Goal: Information Seeking & Learning: Check status

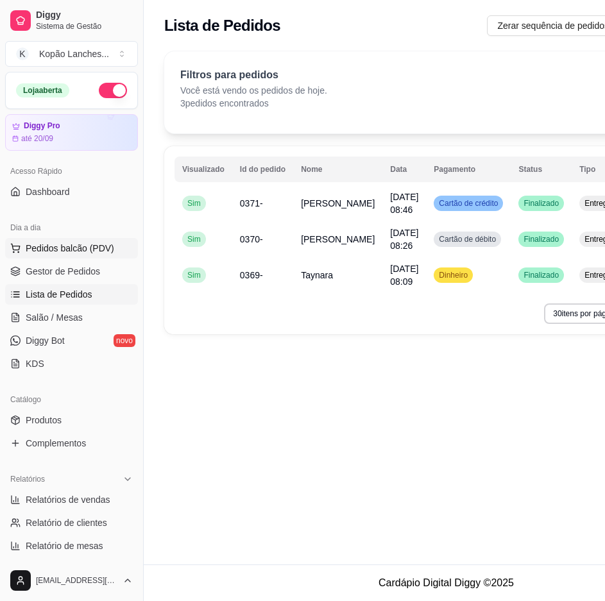
click at [40, 241] on button "Pedidos balcão (PDV)" at bounding box center [71, 248] width 133 height 21
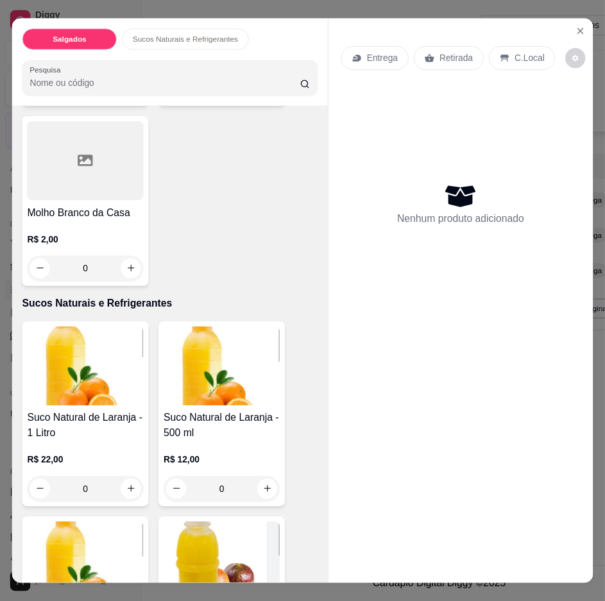
scroll to position [1859, 0]
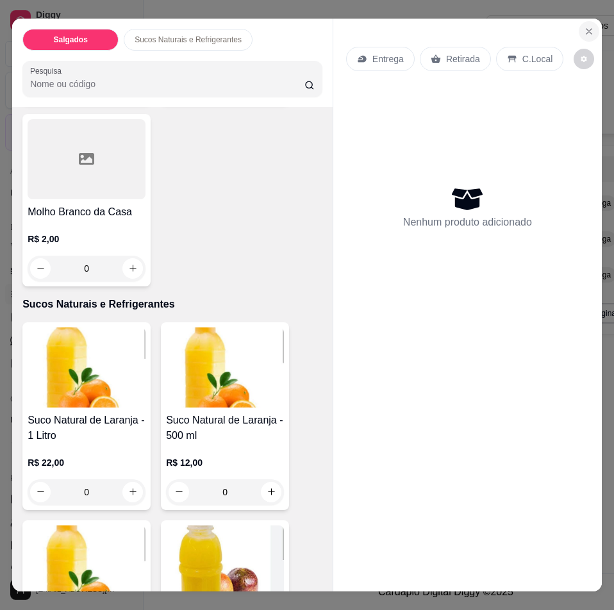
click at [584, 26] on icon "Close" at bounding box center [589, 31] width 10 height 10
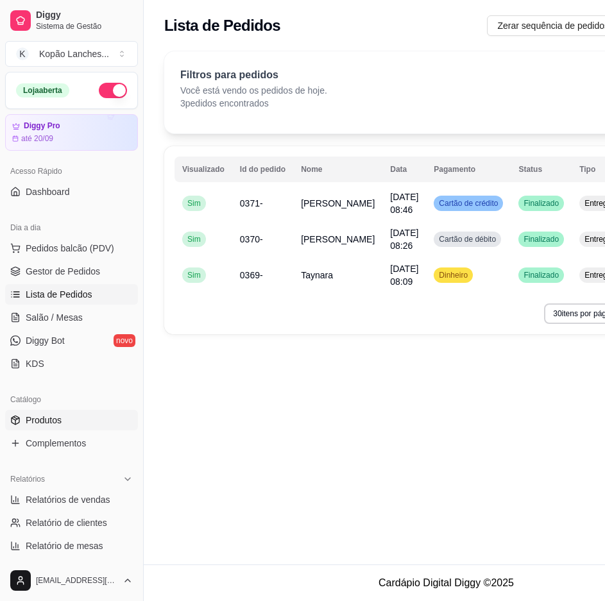
click at [60, 415] on span "Produtos" at bounding box center [44, 420] width 36 height 13
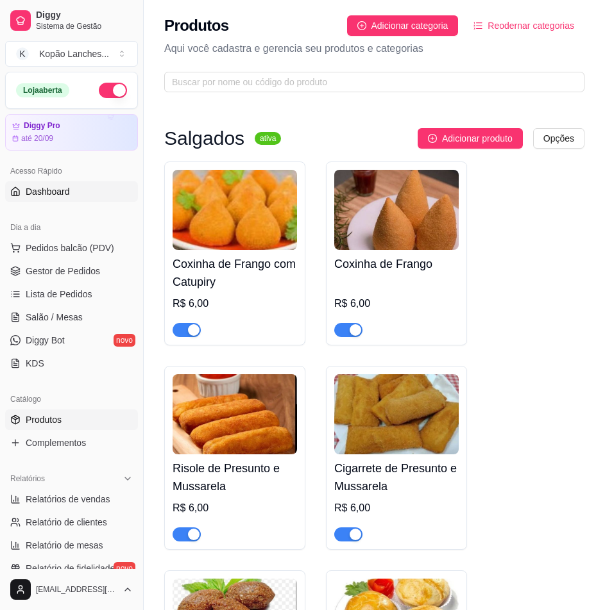
click at [72, 197] on link "Dashboard" at bounding box center [71, 191] width 133 height 21
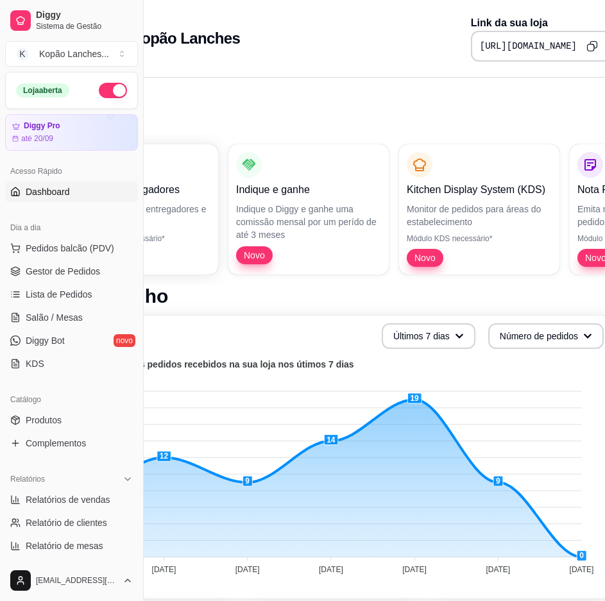
scroll to position [0, 144]
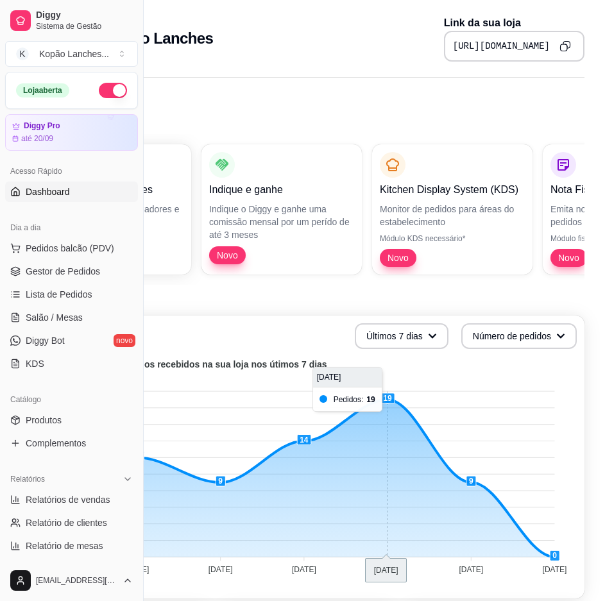
click at [390, 488] on foreignobject at bounding box center [302, 468] width 548 height 224
click at [42, 504] on span "Relatórios de vendas" at bounding box center [68, 499] width 85 height 13
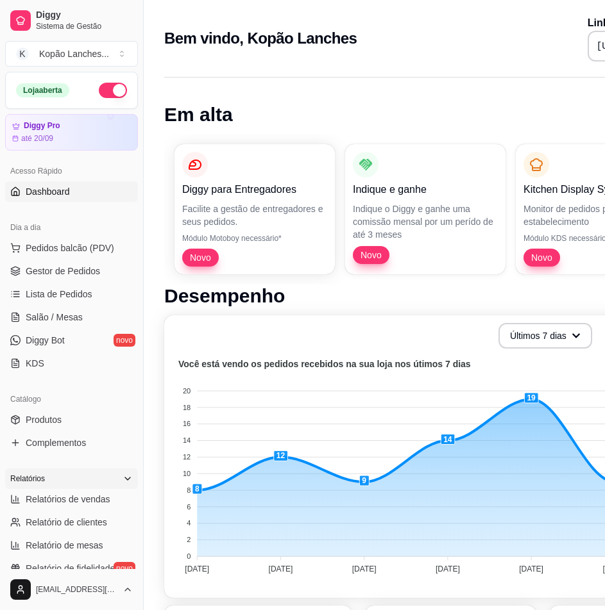
select select "ALL"
select select "0"
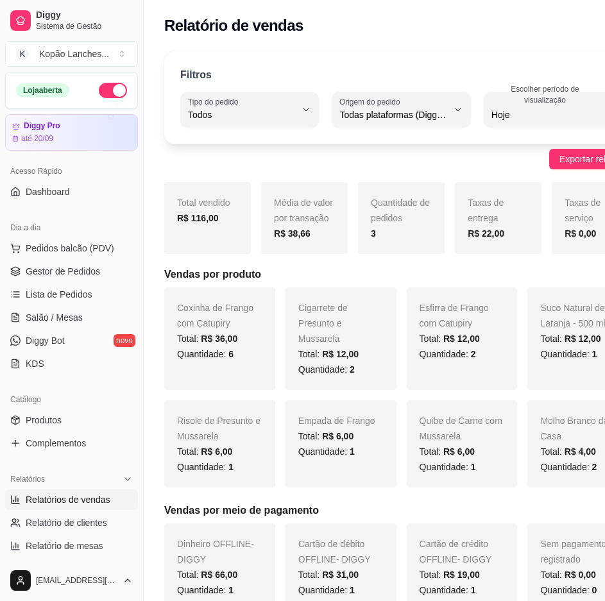
click at [267, 112] on span "Todos" at bounding box center [242, 114] width 108 height 13
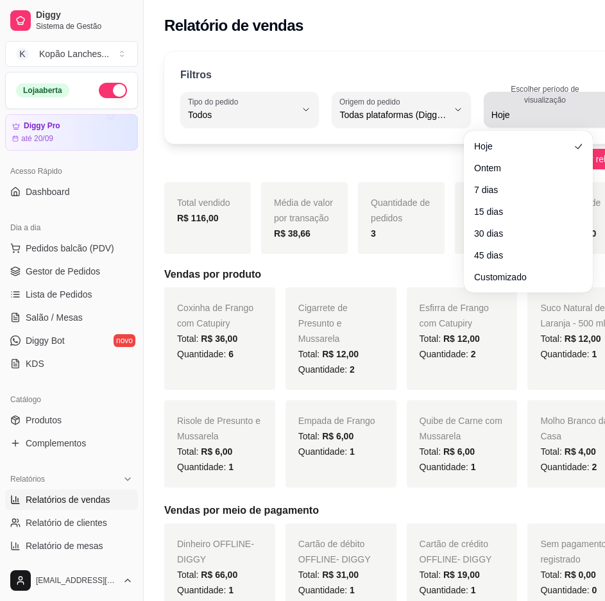
click at [499, 121] on div "Hoje" at bounding box center [545, 110] width 108 height 26
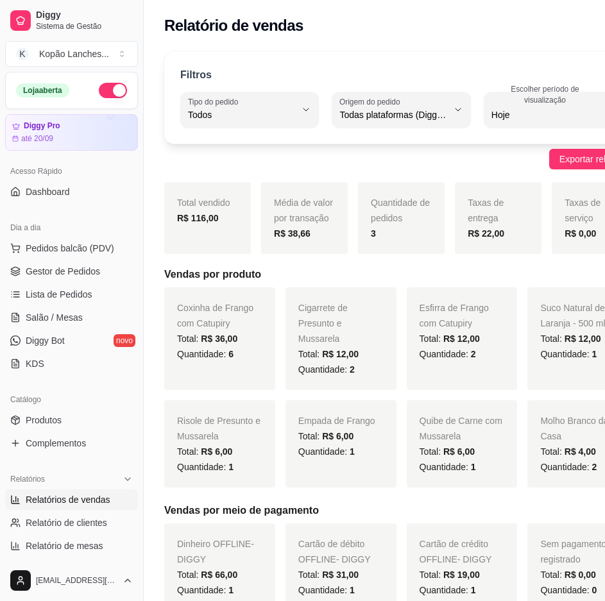
click at [501, 169] on span "Ontem" at bounding box center [522, 166] width 92 height 12
type input "1"
select select "1"
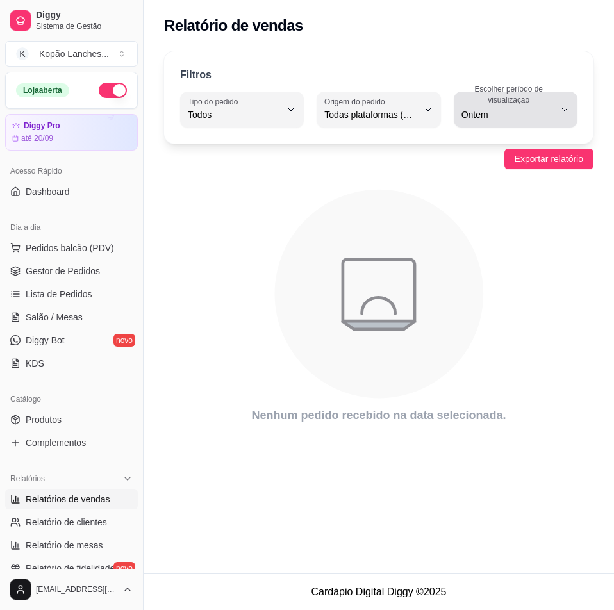
click at [499, 127] on button "Escolher período de visualização Ontem" at bounding box center [516, 110] width 124 height 36
click at [470, 281] on li "Customizado" at bounding box center [515, 272] width 109 height 20
type input "-1"
select select "-1"
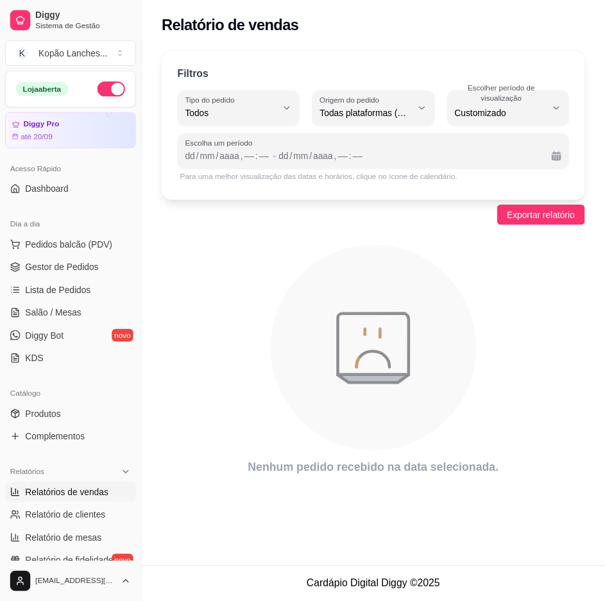
scroll to position [12, 0]
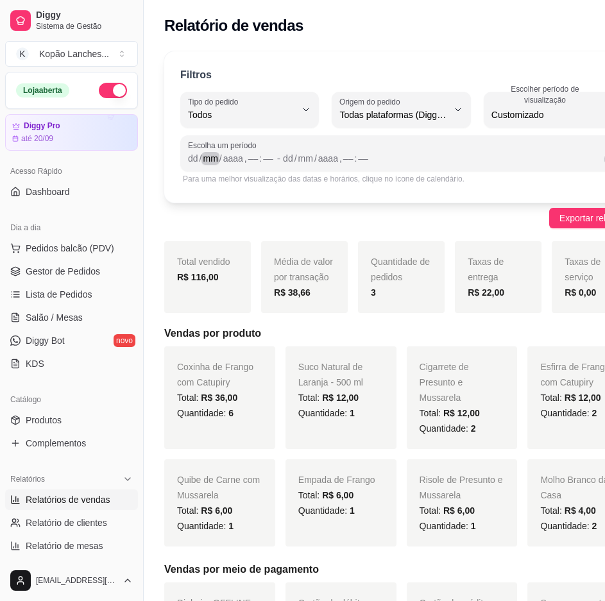
click at [219, 162] on div "mm" at bounding box center [209, 158] width 17 height 13
click at [194, 160] on div "dd" at bounding box center [193, 158] width 13 height 13
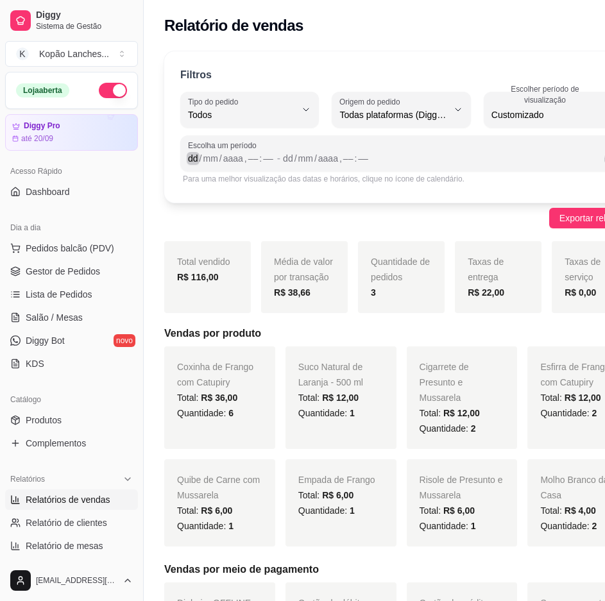
click at [194, 160] on div "dd" at bounding box center [193, 158] width 13 height 13
click at [364, 106] on label "Origem do pedido" at bounding box center [371, 101] width 65 height 11
click at [353, 162] on span "Diggy" at bounding box center [380, 166] width 92 height 12
type input "DIGGY"
select select "DIGGY"
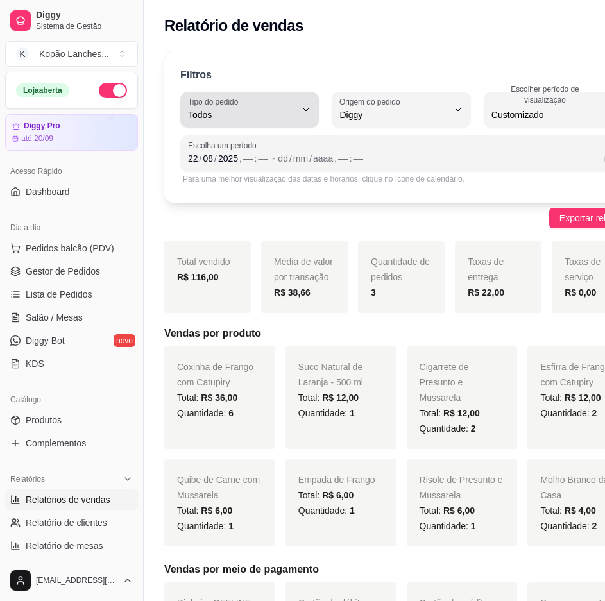
click at [261, 97] on div "Todos" at bounding box center [242, 110] width 108 height 26
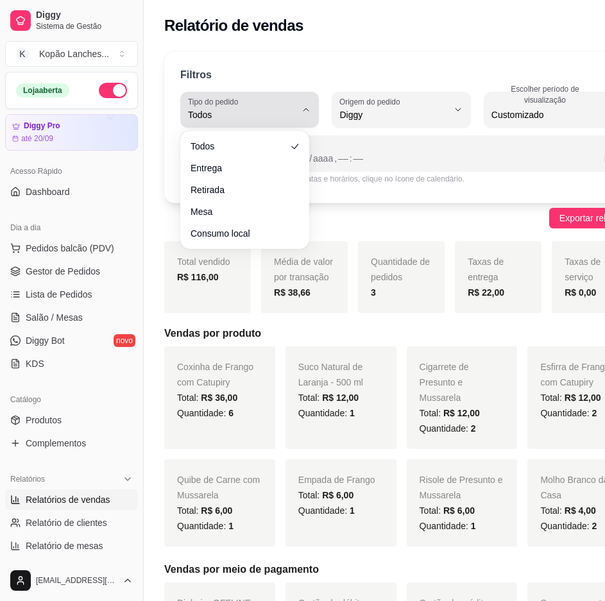
click at [261, 115] on span "Todos" at bounding box center [242, 114] width 108 height 13
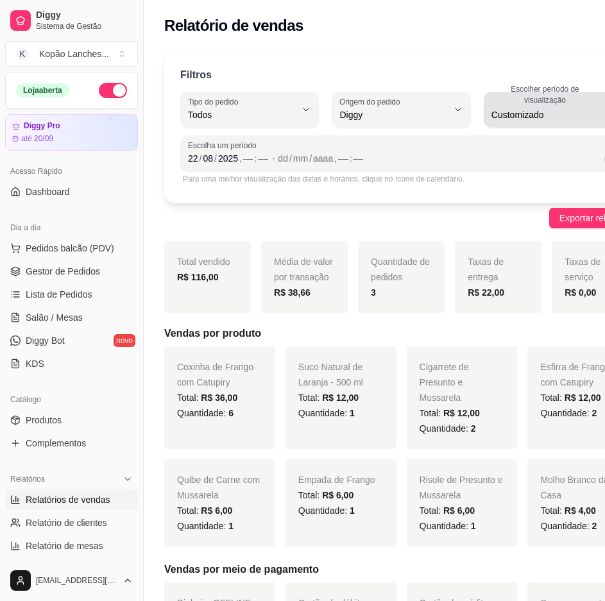
click at [492, 104] on label "Escolher período de visualização" at bounding box center [547, 94] width 112 height 22
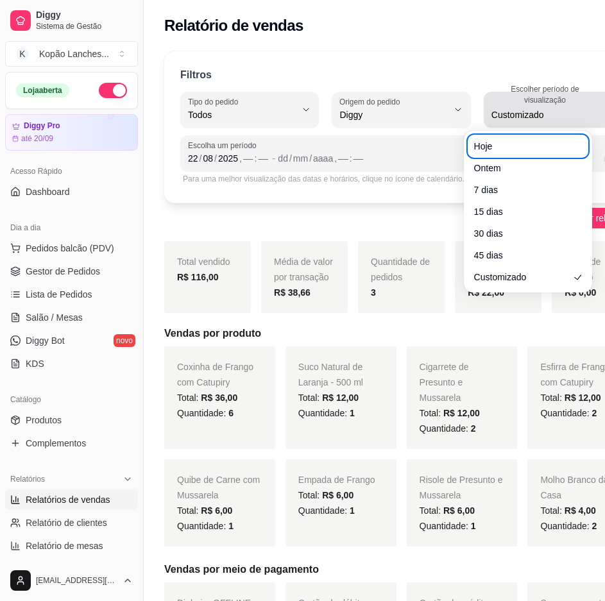
click at [524, 117] on span "Customizado" at bounding box center [545, 114] width 108 height 13
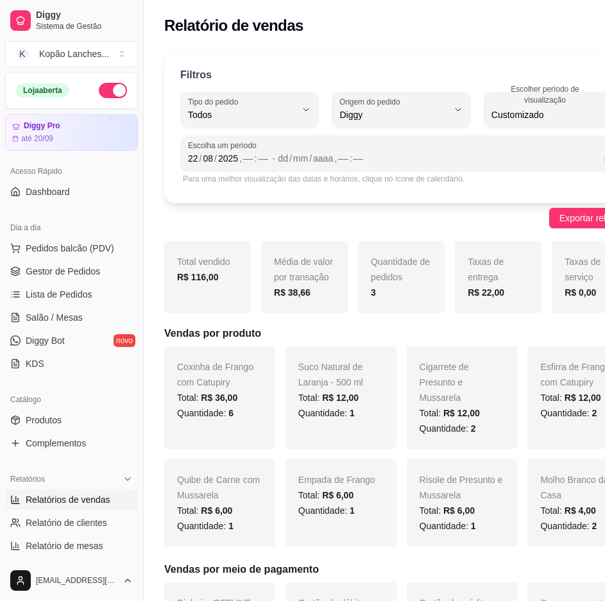
click at [480, 74] on div "Filtros" at bounding box center [401, 75] width 442 height 17
click at [559, 212] on span "Exportar relatório" at bounding box center [593, 218] width 69 height 14
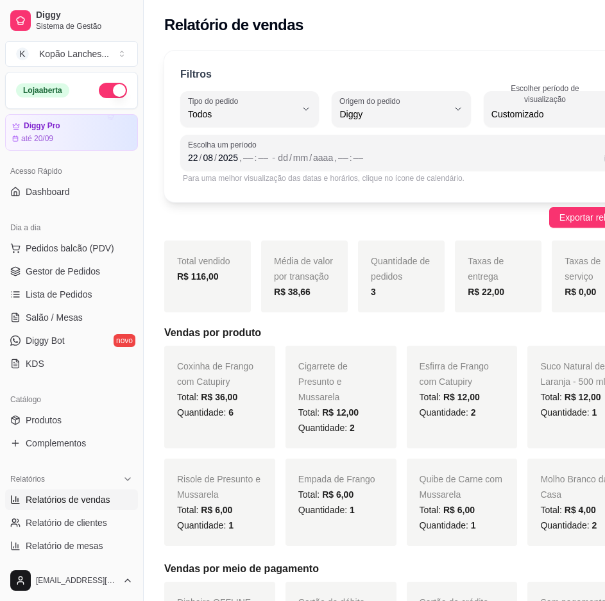
scroll to position [0, 0]
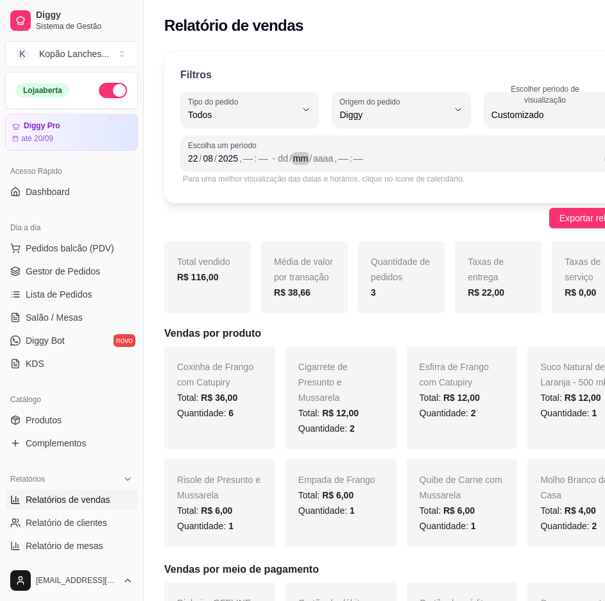
click at [294, 156] on div "mm" at bounding box center [300, 158] width 17 height 13
click at [247, 156] on div "––" at bounding box center [248, 158] width 13 height 13
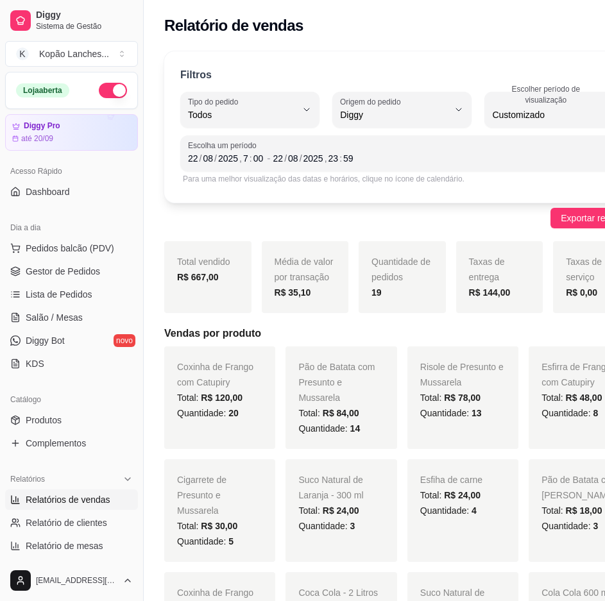
click at [73, 190] on link "Dashboard" at bounding box center [71, 191] width 133 height 21
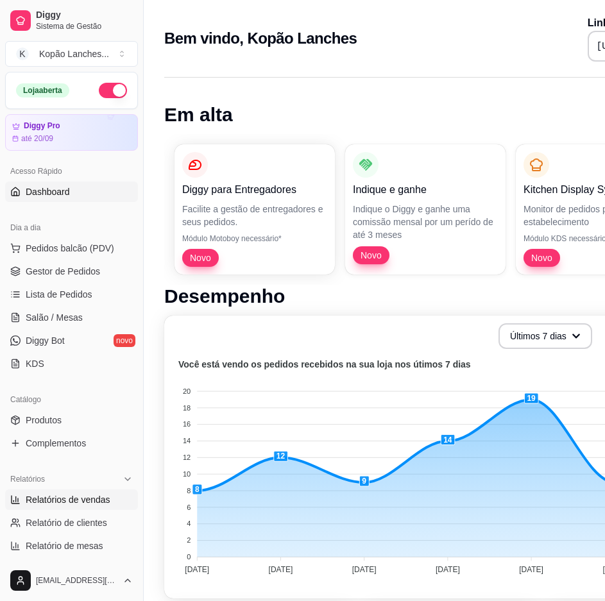
click at [29, 507] on link "Relatórios de vendas" at bounding box center [71, 499] width 133 height 21
select select "ALL"
select select "0"
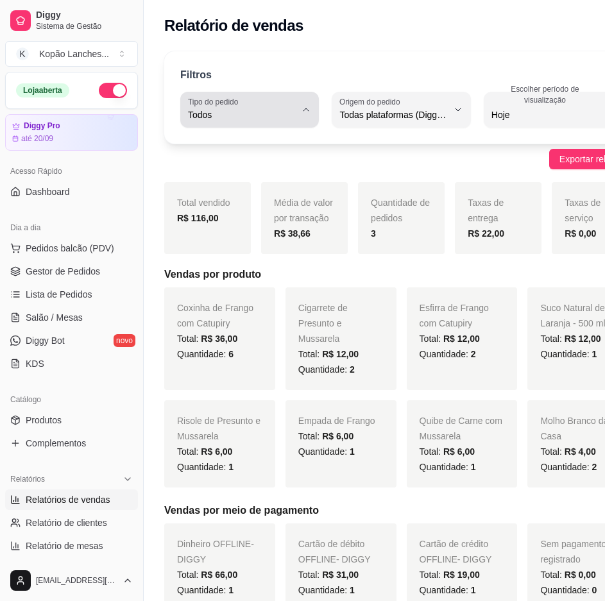
click at [269, 121] on span "Todos" at bounding box center [242, 114] width 108 height 13
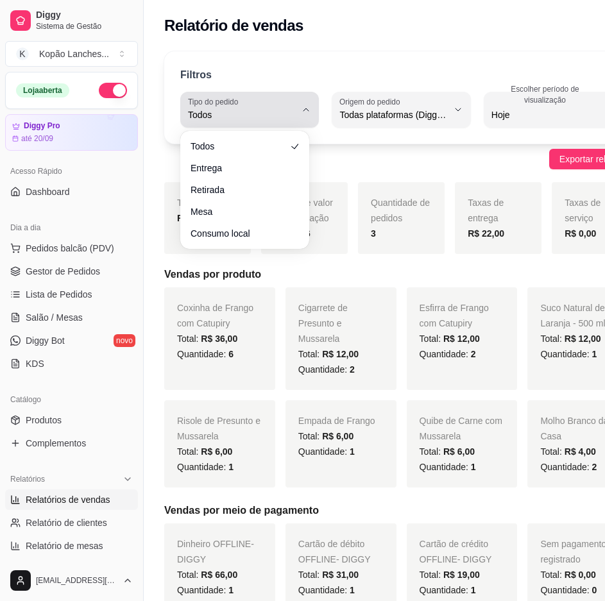
click at [269, 121] on span "Todos" at bounding box center [242, 114] width 108 height 13
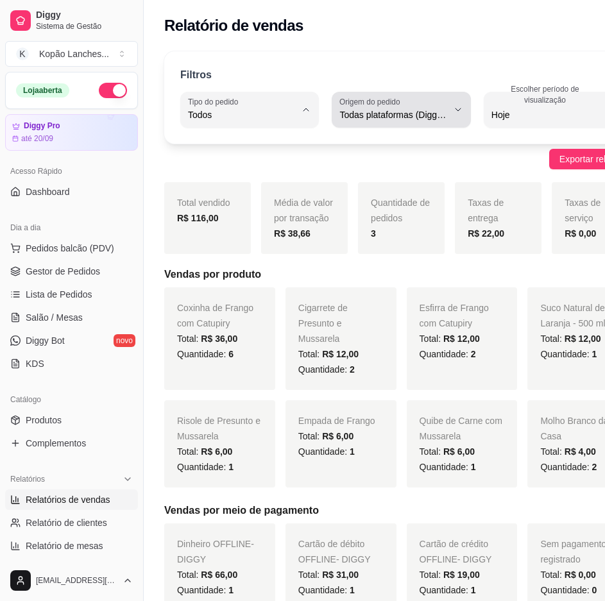
click at [380, 121] on span "Todas plataformas (Diggy, iFood)" at bounding box center [393, 114] width 108 height 13
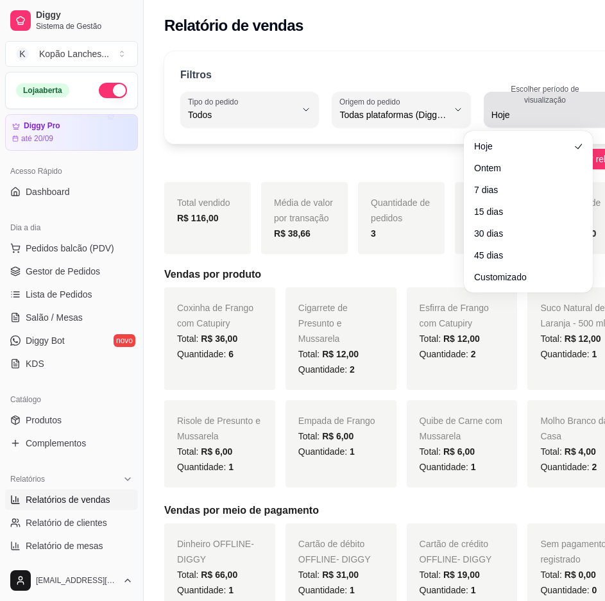
click at [491, 115] on span "Hoje" at bounding box center [545, 114] width 108 height 13
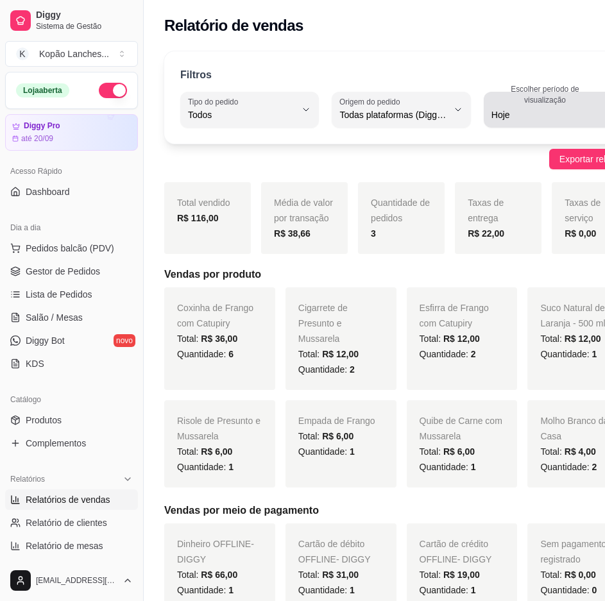
click at [491, 115] on span "Hoje" at bounding box center [545, 114] width 108 height 13
click at [81, 504] on span "Relatórios de vendas" at bounding box center [68, 499] width 85 height 13
click at [491, 119] on span "Hoje" at bounding box center [545, 114] width 108 height 13
click at [504, 277] on span "Customizado" at bounding box center [522, 271] width 92 height 12
type input "-1"
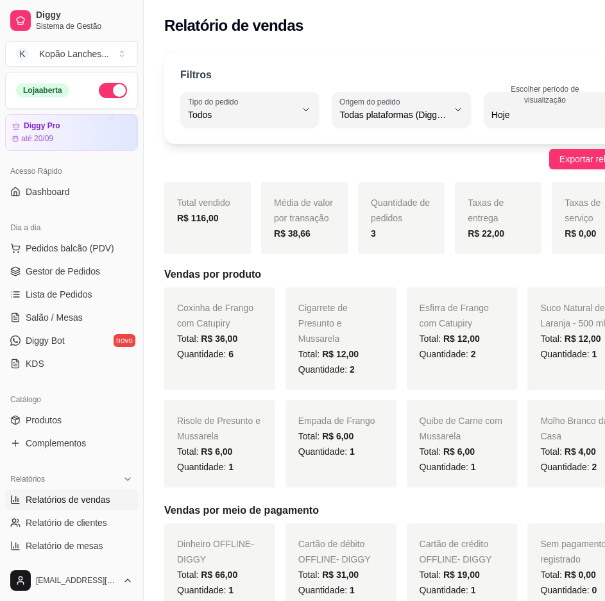
select select "-1"
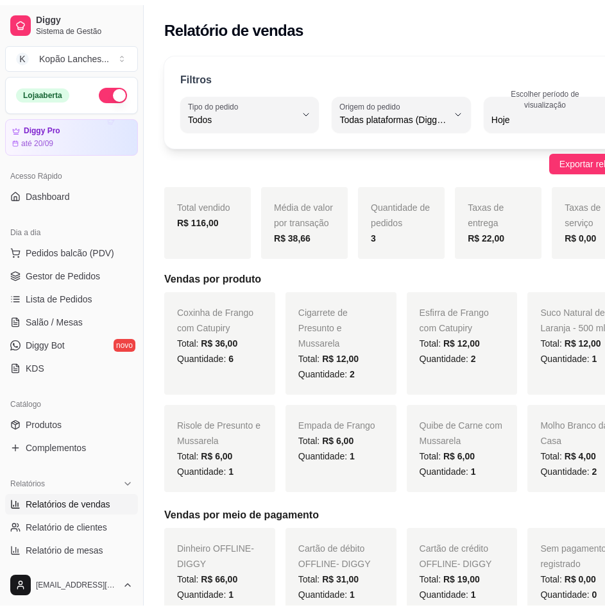
scroll to position [12, 0]
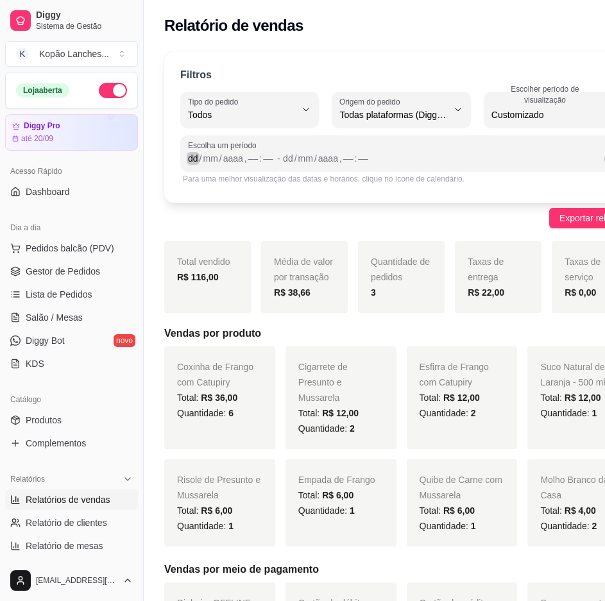
click at [197, 158] on div "dd" at bounding box center [193, 158] width 13 height 13
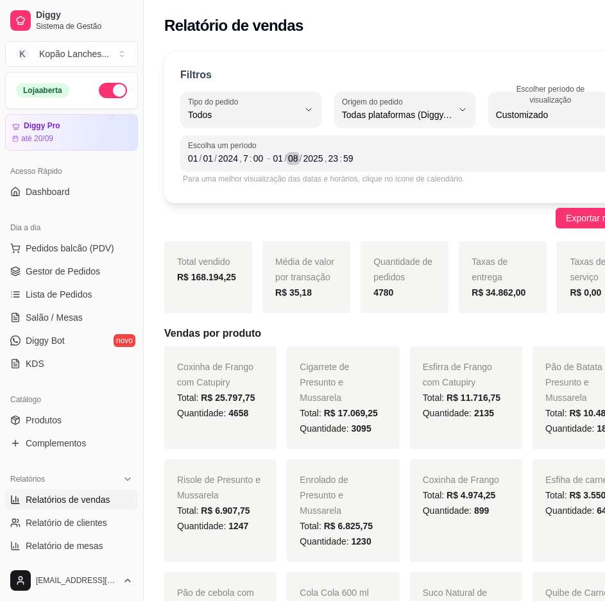
click at [292, 160] on div "08" at bounding box center [293, 158] width 13 height 13
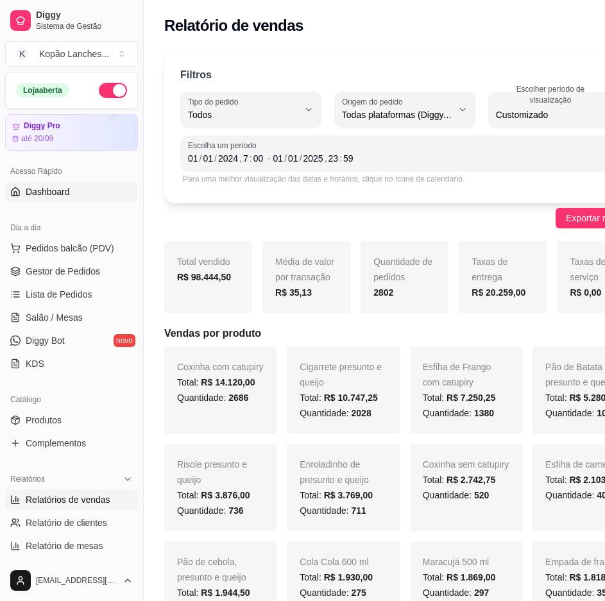
click at [76, 185] on link "Dashboard" at bounding box center [71, 191] width 133 height 21
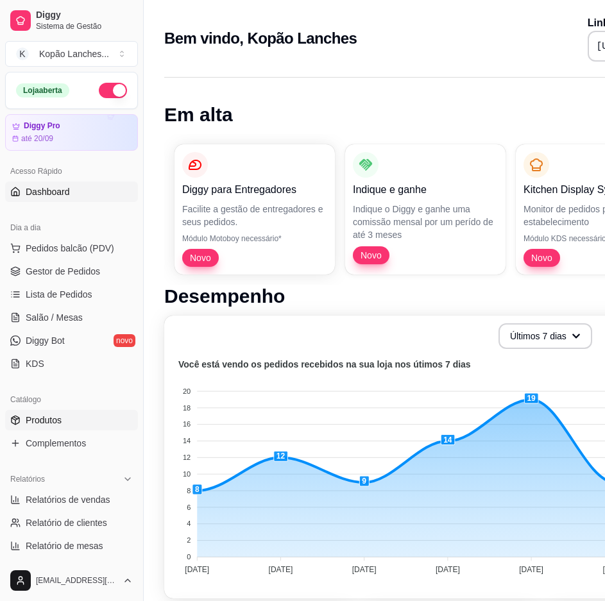
click at [22, 428] on link "Produtos" at bounding box center [71, 420] width 133 height 21
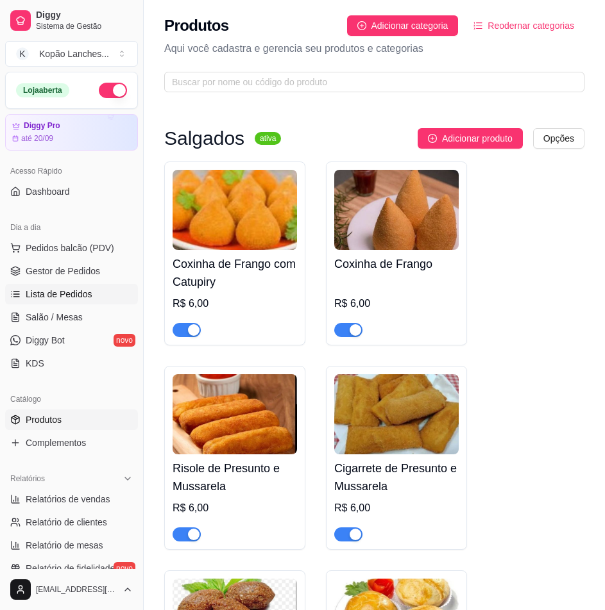
click at [110, 296] on link "Lista de Pedidos" at bounding box center [71, 294] width 133 height 21
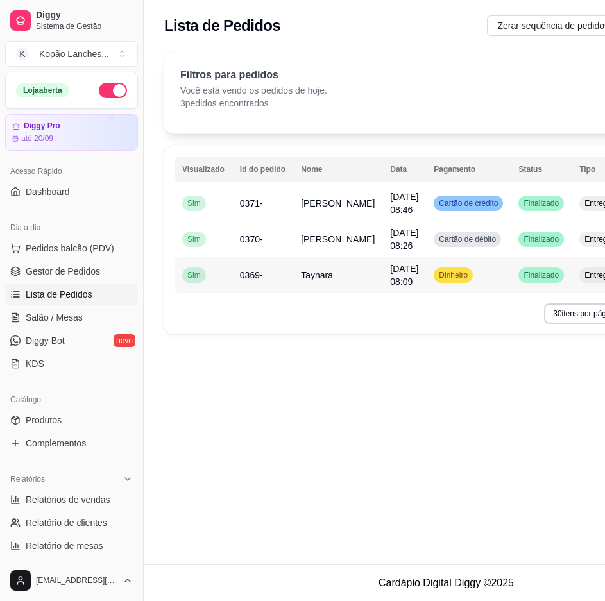
click at [382, 269] on td "[DATE] 08:09" at bounding box center [404, 275] width 44 height 36
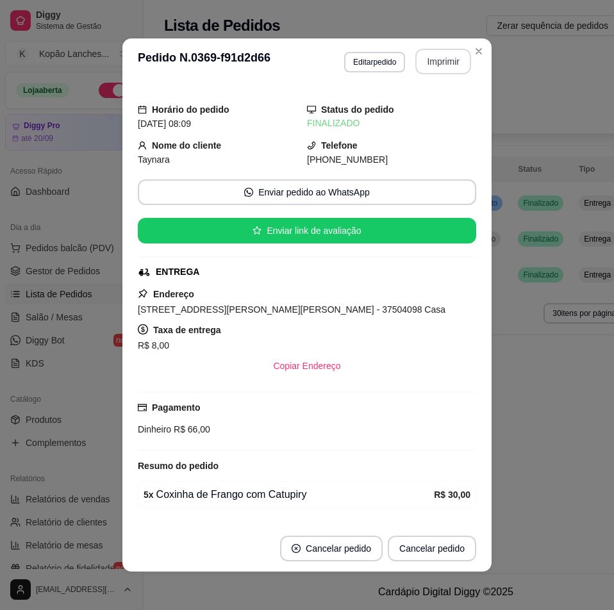
click at [422, 63] on button "Imprimir" at bounding box center [443, 62] width 56 height 26
